Goal: Transaction & Acquisition: Book appointment/travel/reservation

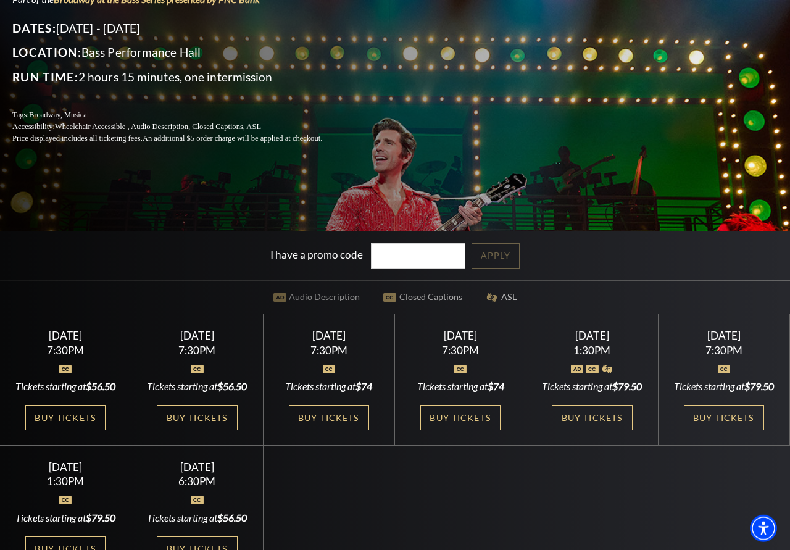
scroll to position [315, 0]
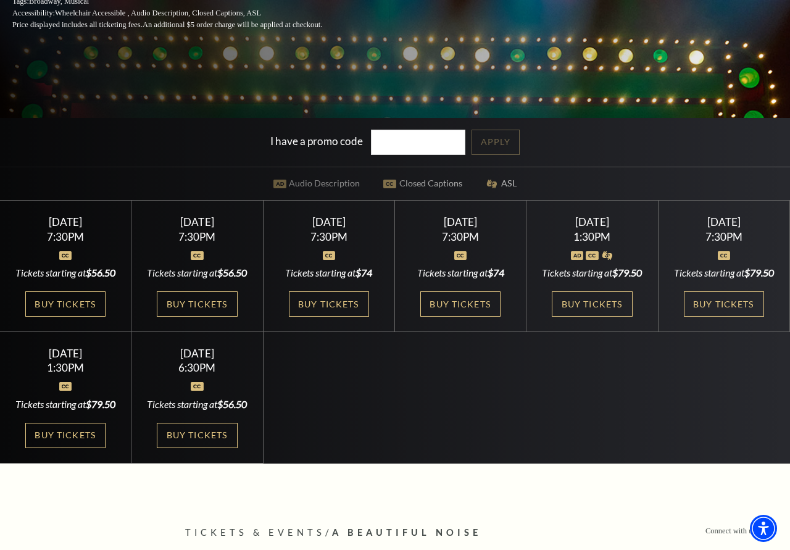
click at [72, 256] on div "Tuesday October 28 7:30PM Tickets starting at $56.50 Buy Tickets" at bounding box center [65, 266] width 131 height 131
click at [82, 317] on link "Buy Tickets" at bounding box center [65, 303] width 80 height 25
click at [64, 311] on link "Buy Tickets" at bounding box center [65, 303] width 80 height 25
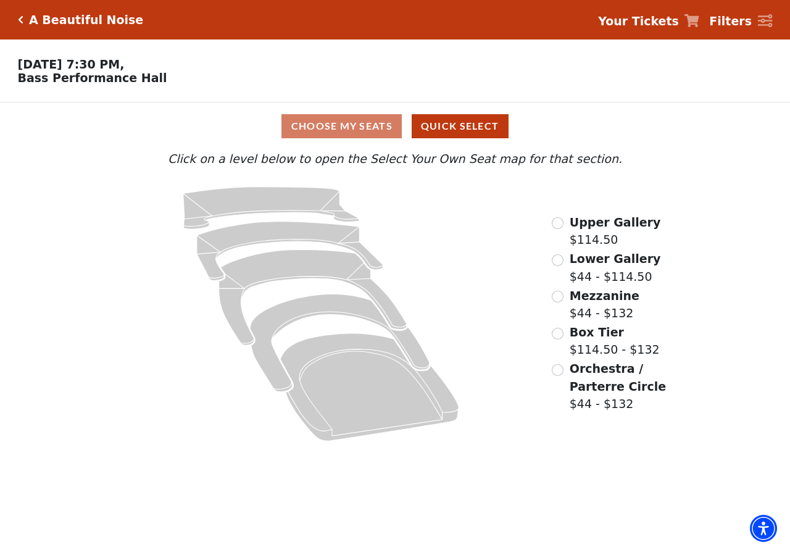
click at [599, 378] on span "Orchestra / Parterre Circle" at bounding box center [618, 377] width 96 height 31
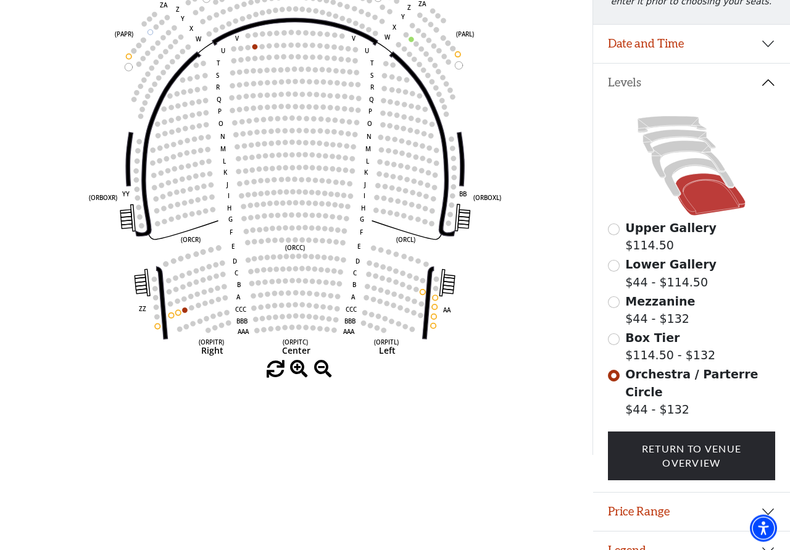
scroll to position [208, 0]
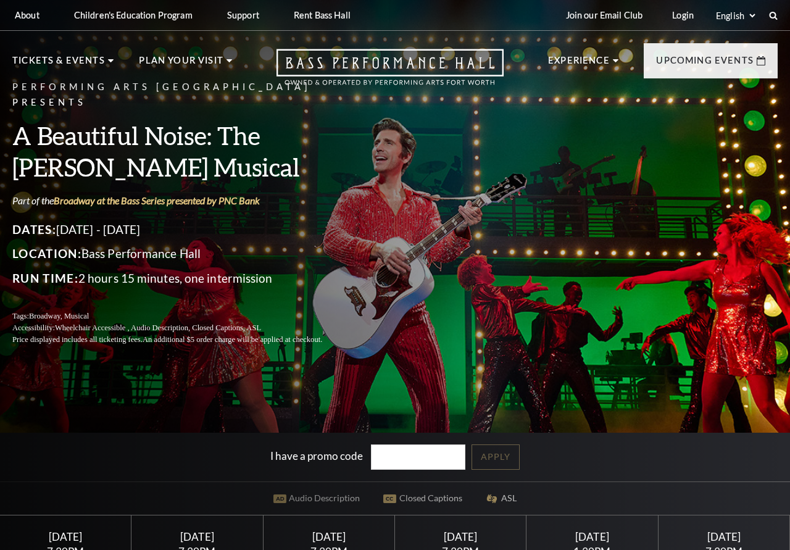
scroll to position [315, 0]
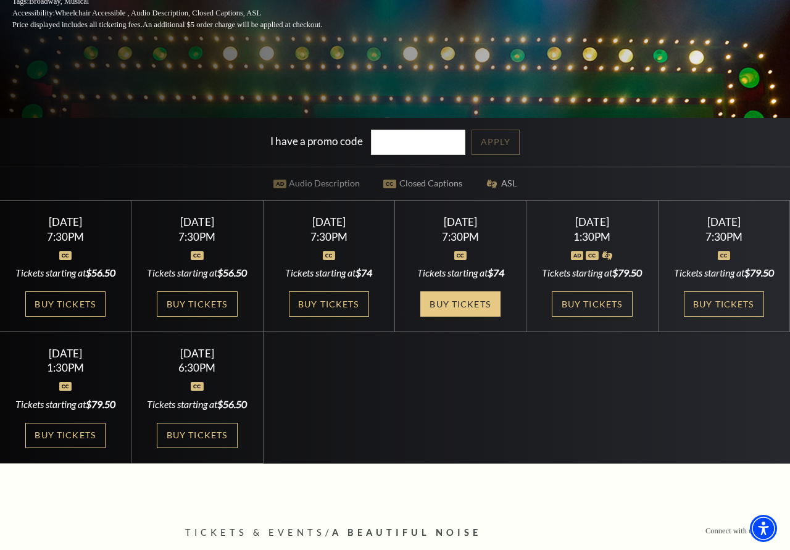
click at [480, 304] on link "Buy Tickets" at bounding box center [460, 303] width 80 height 25
click at [86, 278] on span "$56.50" at bounding box center [101, 273] width 30 height 12
click at [81, 314] on link "Buy Tickets" at bounding box center [65, 303] width 80 height 25
click at [74, 448] on link "Buy Tickets" at bounding box center [65, 435] width 80 height 25
click at [211, 448] on link "Buy Tickets" at bounding box center [197, 435] width 80 height 25
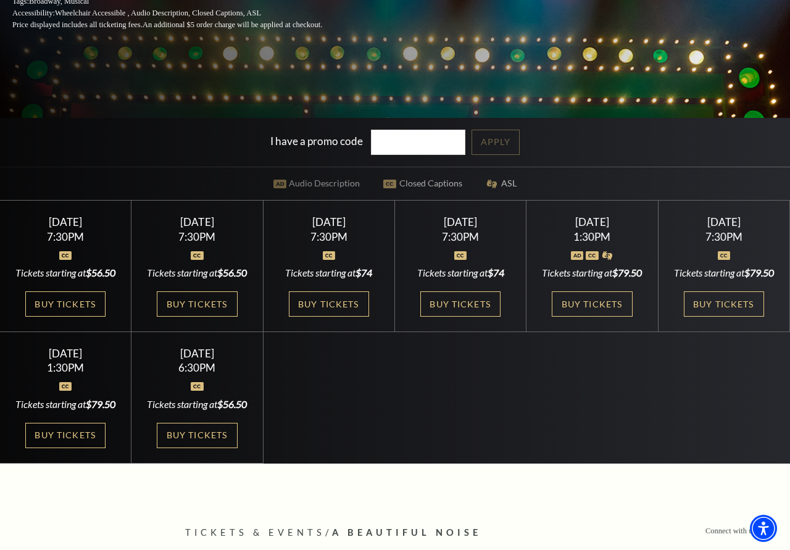
click at [89, 254] on div at bounding box center [66, 248] width 102 height 12
click at [328, 300] on link "Buy Tickets" at bounding box center [329, 303] width 80 height 25
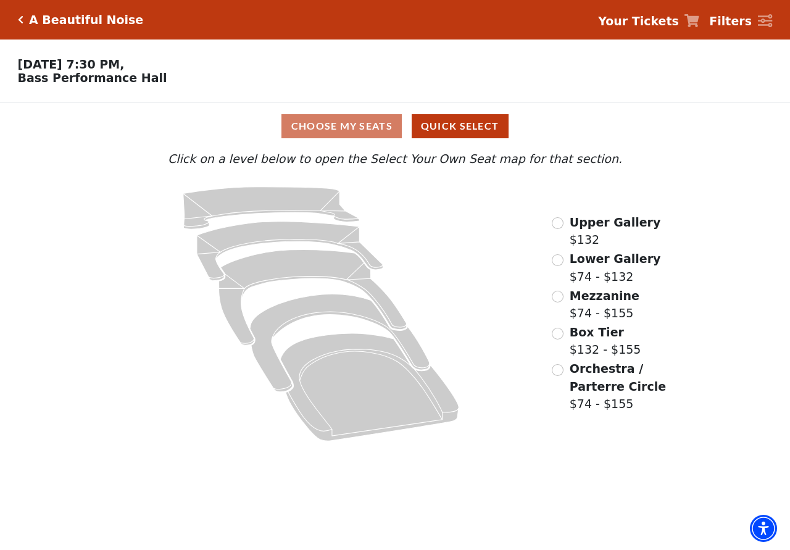
click at [585, 378] on span "Orchestra / Parterre Circle" at bounding box center [618, 377] width 96 height 31
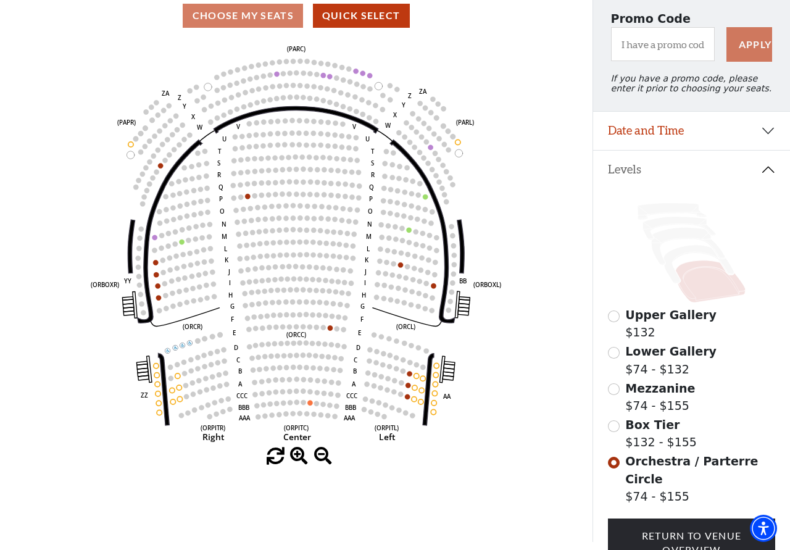
scroll to position [183, 0]
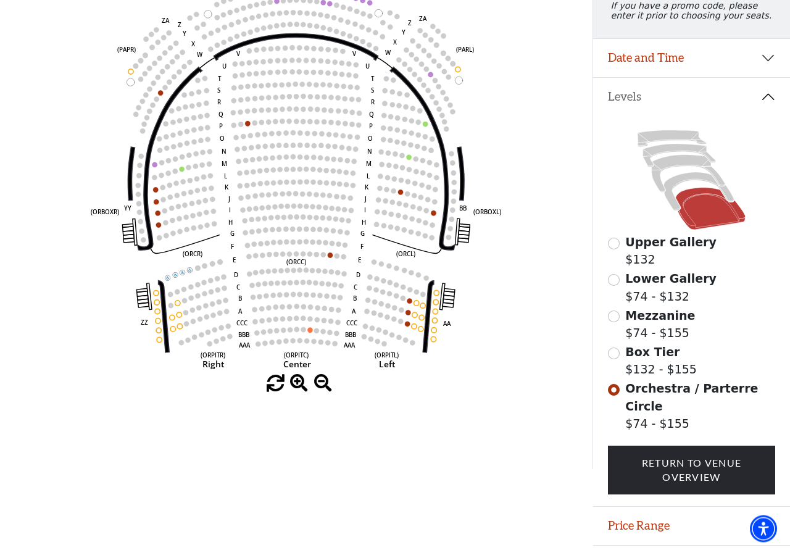
click at [635, 373] on label "Box Tier $132 - $155" at bounding box center [661, 360] width 72 height 35
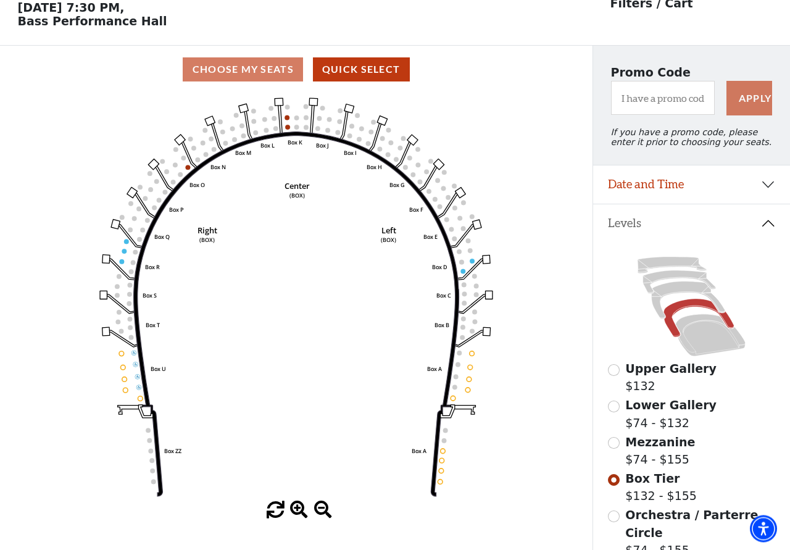
scroll to position [57, 0]
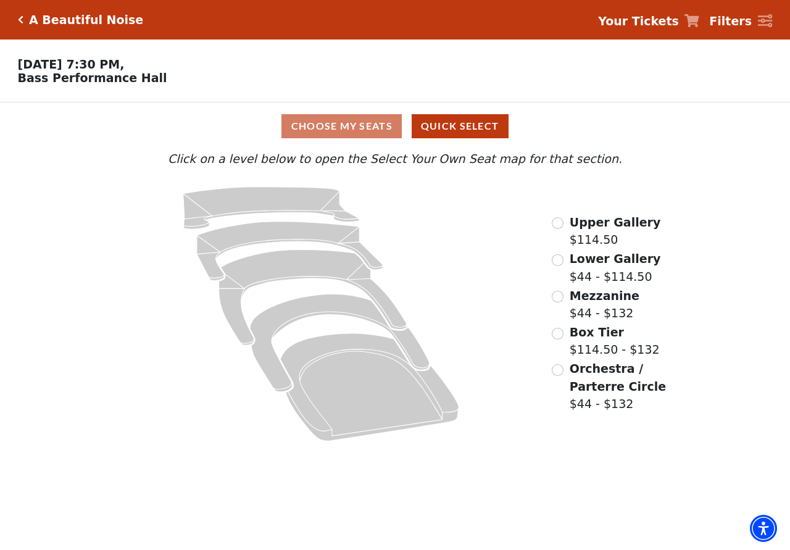
click at [593, 314] on label "Mezzanine $44 - $132" at bounding box center [605, 304] width 70 height 35
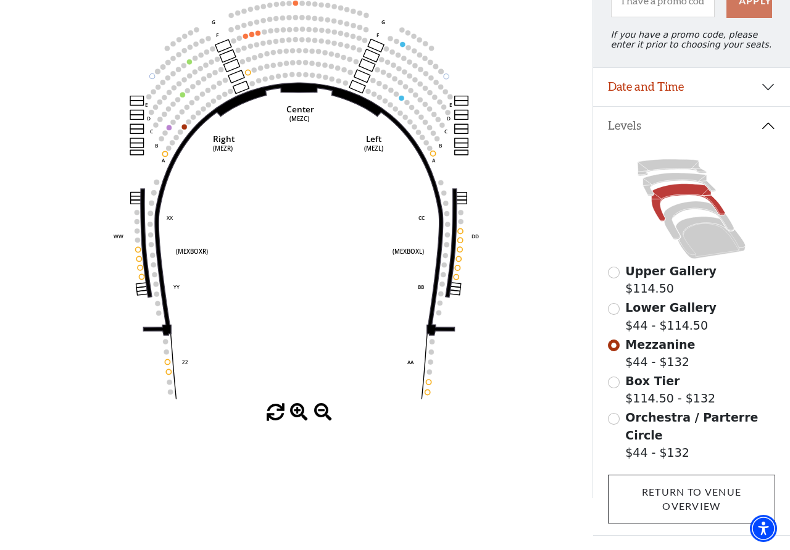
scroll to position [183, 0]
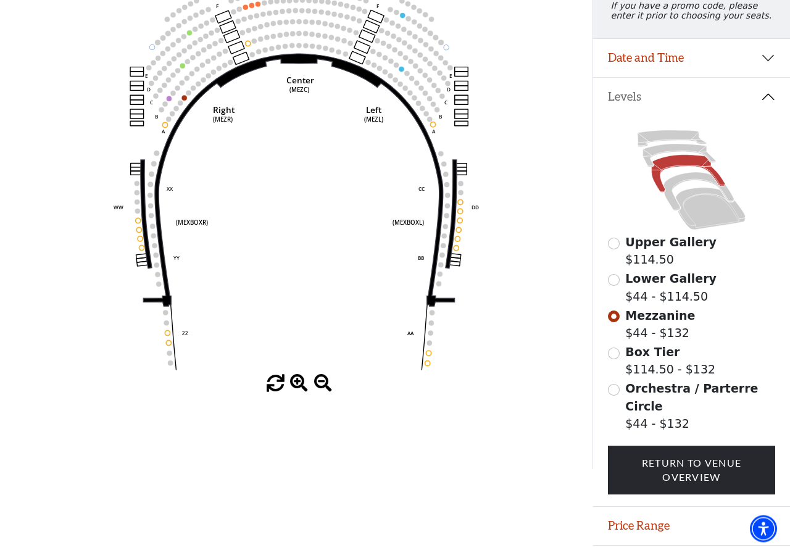
click at [651, 378] on label "Box Tier $114.50 - $132" at bounding box center [670, 360] width 90 height 35
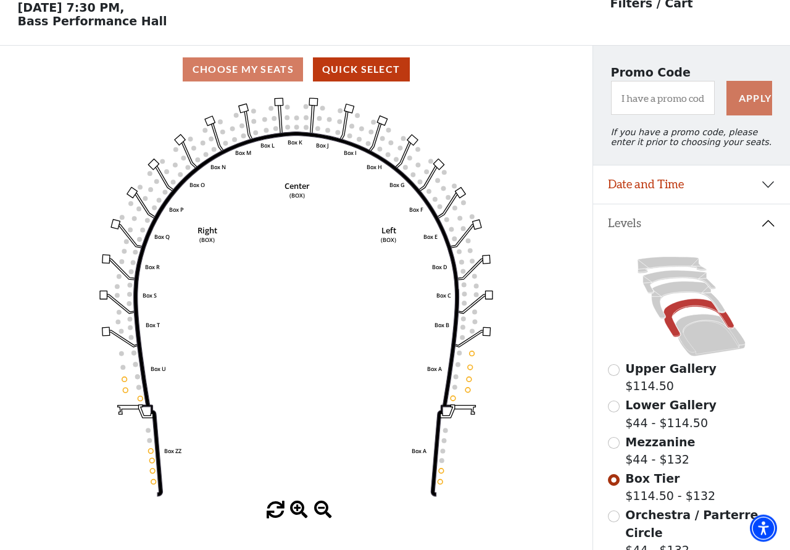
scroll to position [57, 0]
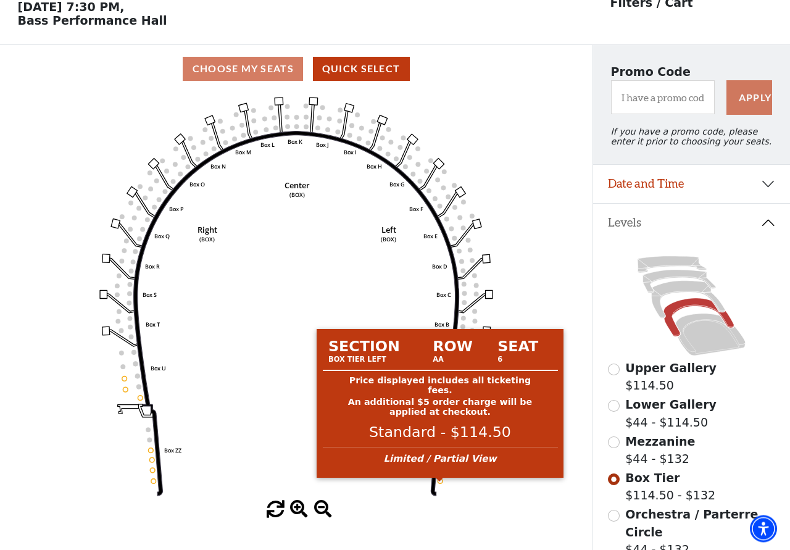
click at [440, 483] on circle at bounding box center [440, 480] width 5 height 5
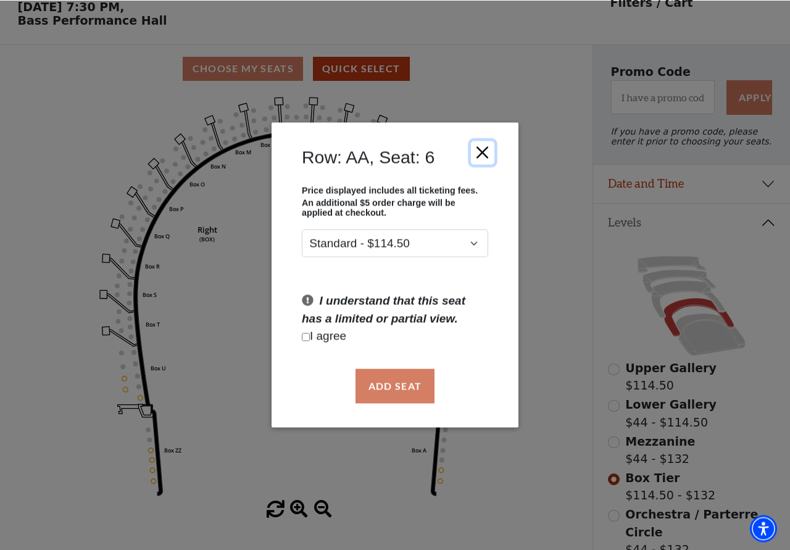
click at [481, 148] on button "Close" at bounding box center [482, 152] width 23 height 23
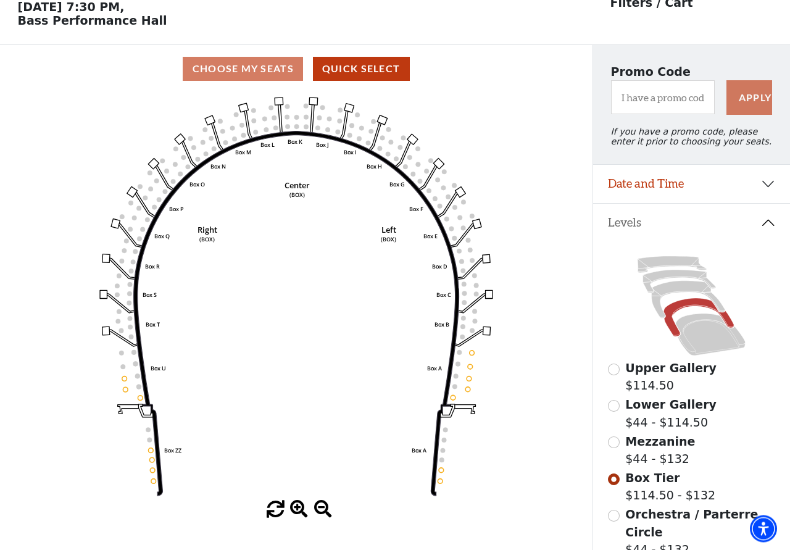
click at [464, 340] on circle at bounding box center [462, 337] width 5 height 5
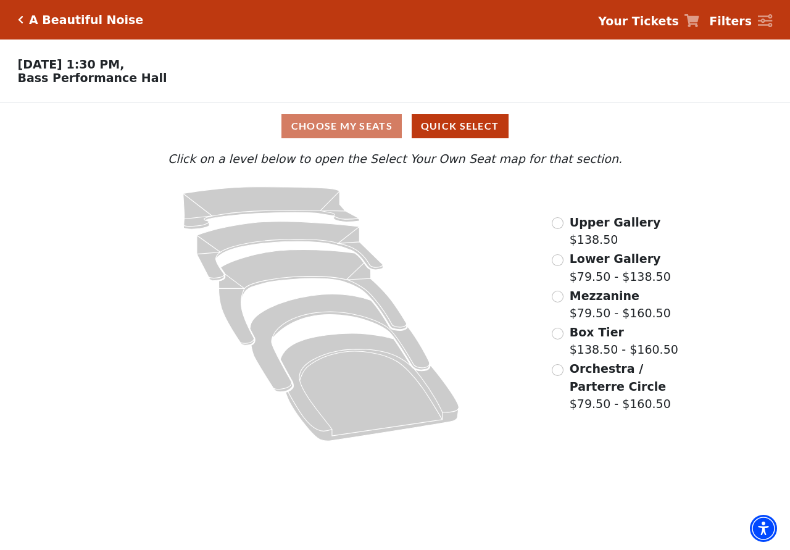
click at [596, 376] on span "Orchestra / Parterre Circle" at bounding box center [618, 377] width 96 height 31
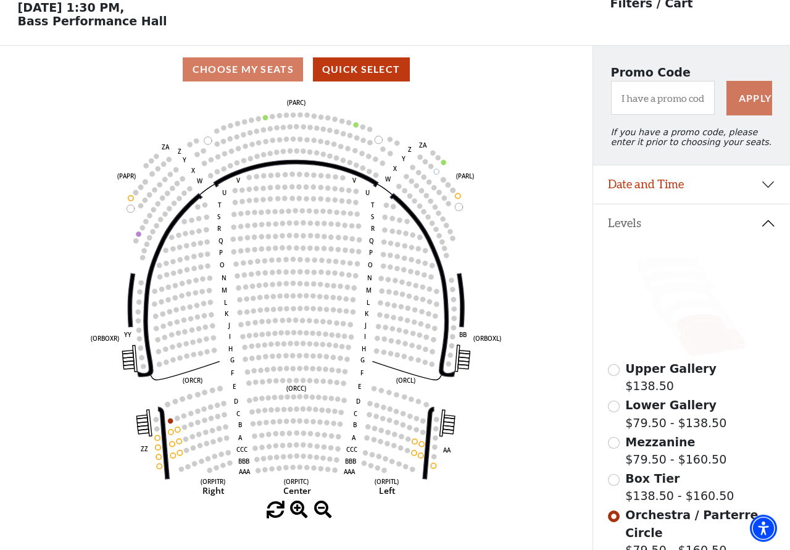
scroll to position [57, 0]
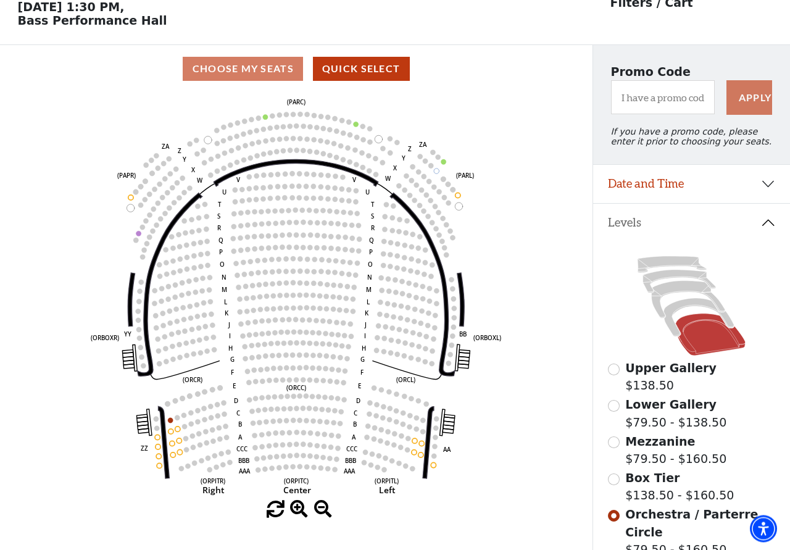
click at [653, 483] on span "Box Tier" at bounding box center [652, 478] width 54 height 14
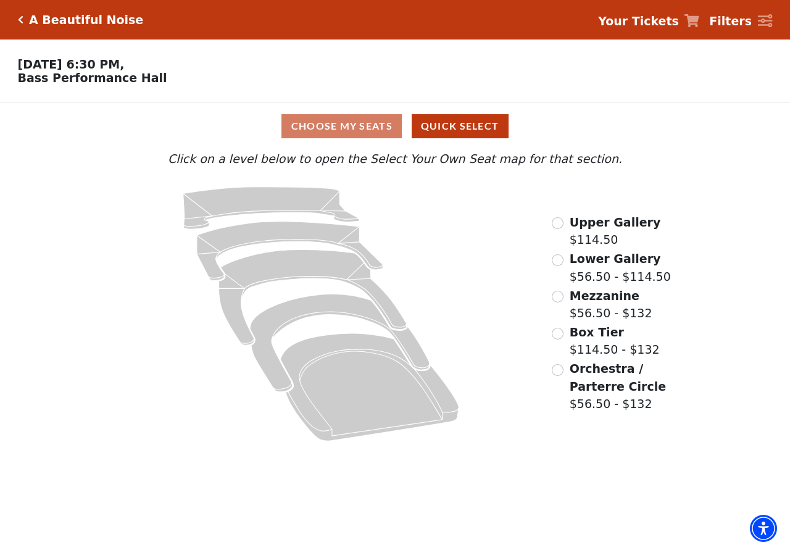
click at [587, 373] on span "Orchestra / Parterre Circle" at bounding box center [618, 377] width 96 height 31
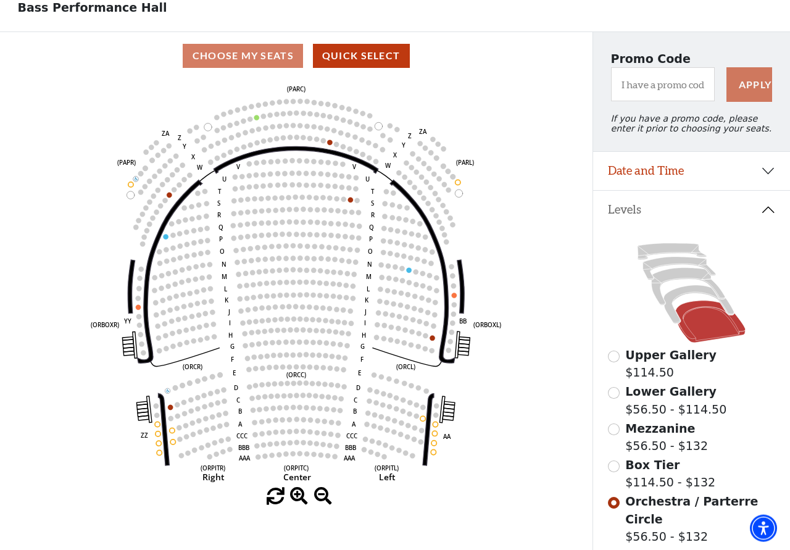
scroll to position [183, 0]
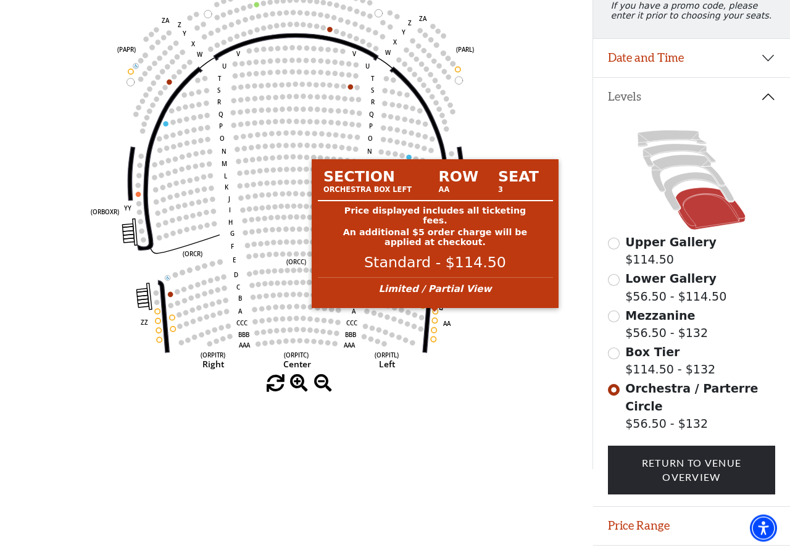
click at [435, 314] on circle at bounding box center [435, 311] width 5 height 5
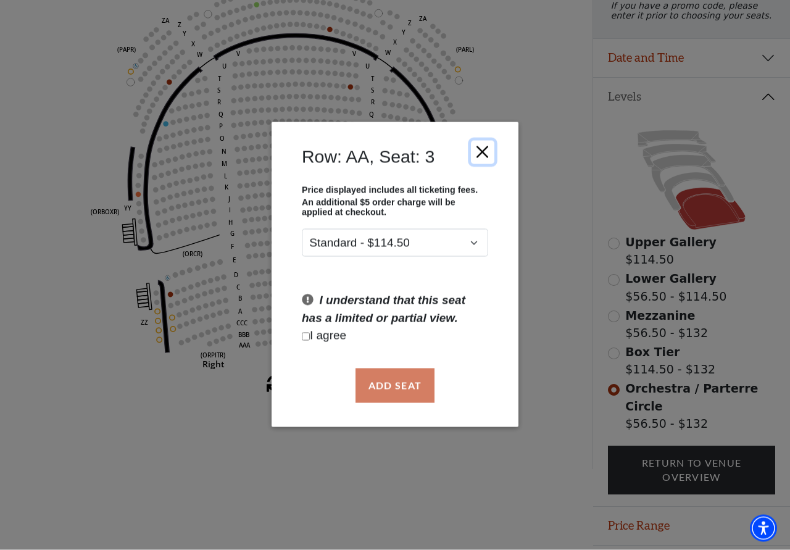
click at [483, 151] on button "Close" at bounding box center [482, 152] width 23 height 23
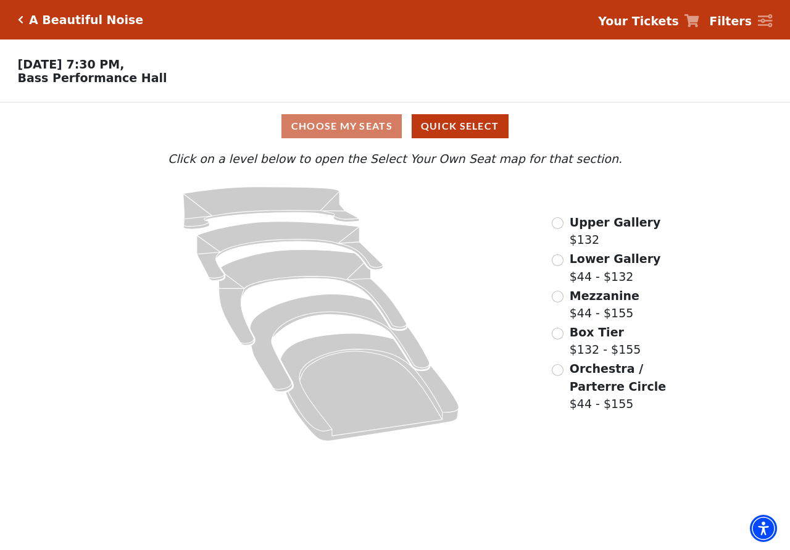
click at [593, 380] on span "Orchestra / Parterre Circle" at bounding box center [618, 377] width 96 height 31
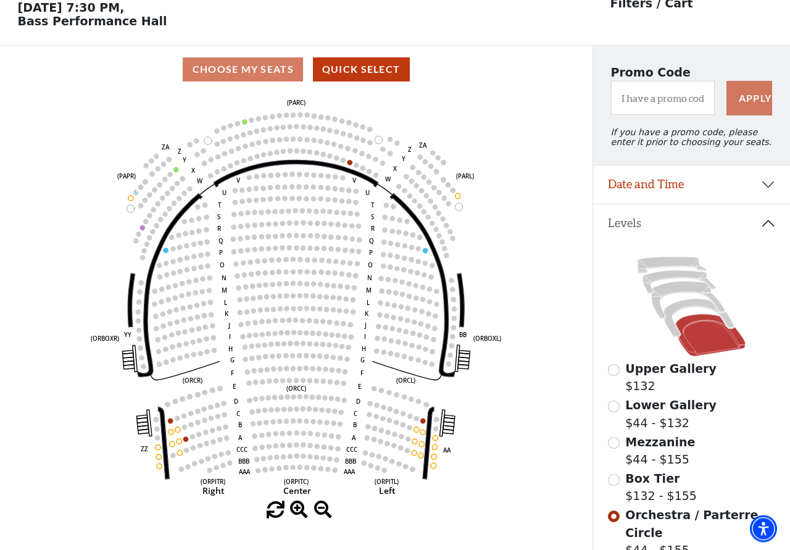
scroll to position [57, 0]
click at [418, 462] on icon "Left (ORPITL) Right (ORPITR) Center (ORPITC) ZZ AA YY BB ZA ZA (ORCL) (ORCR) (O…" at bounding box center [296, 297] width 533 height 408
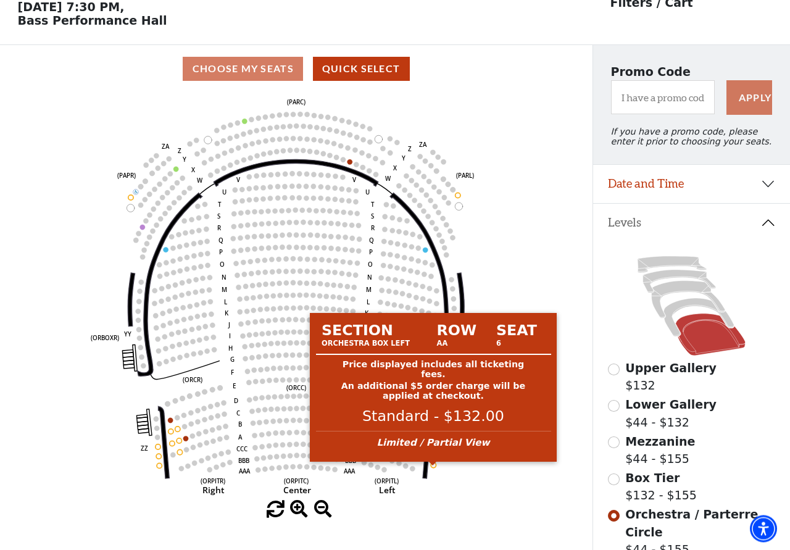
click at [434, 467] on circle at bounding box center [433, 464] width 5 height 5
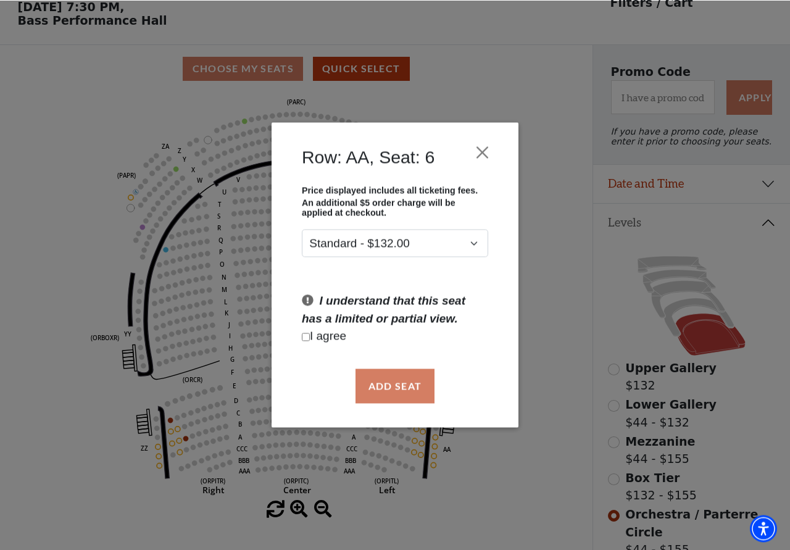
click at [481, 138] on div "Row: AA, Seat: 6" at bounding box center [395, 160] width 210 height 51
click at [481, 151] on button "Close" at bounding box center [482, 152] width 23 height 23
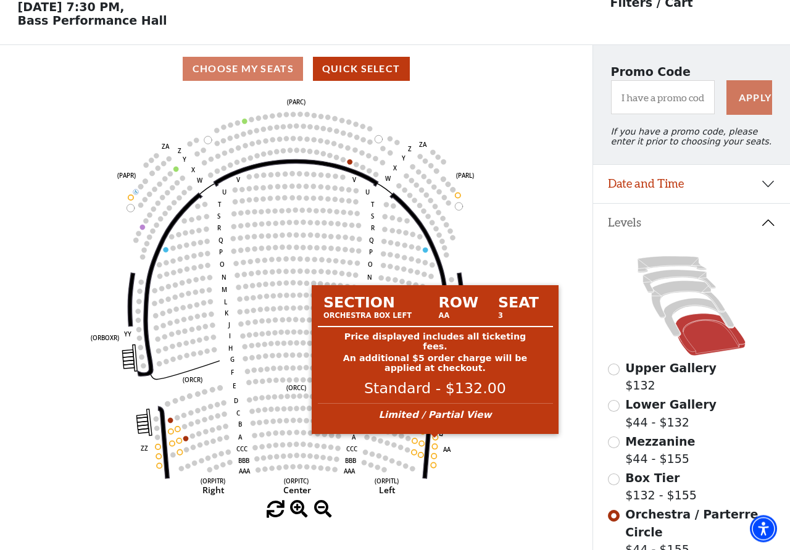
click at [436, 440] on circle at bounding box center [435, 437] width 5 height 5
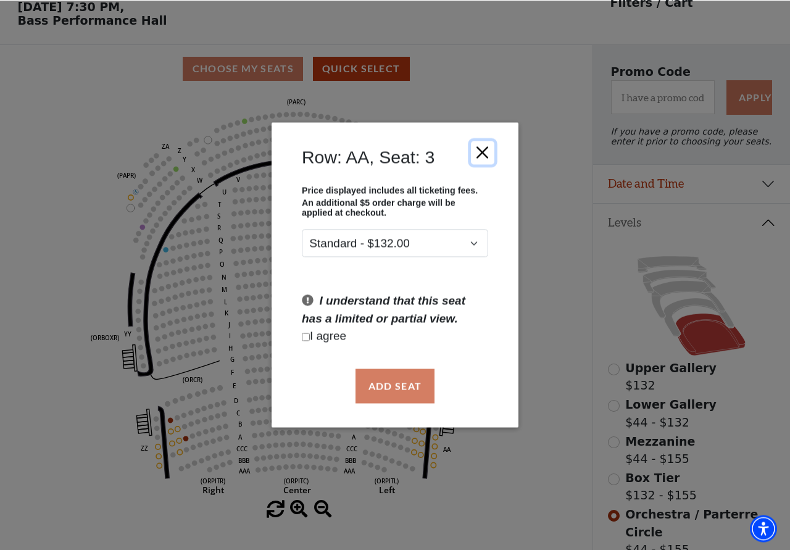
click at [478, 148] on button "Close" at bounding box center [482, 152] width 23 height 23
